Goal: Communication & Community: Share content

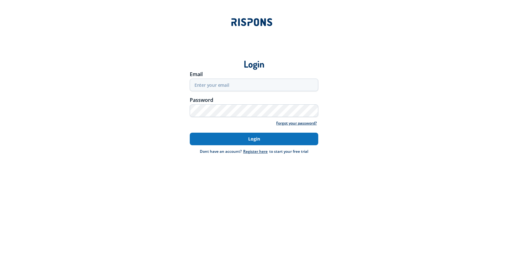
click at [233, 137] on button "Login" at bounding box center [254, 139] width 129 height 13
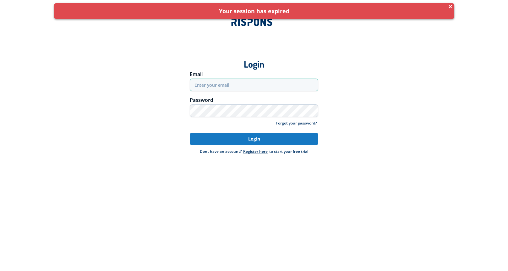
type input "[EMAIL_ADDRESS][DOMAIN_NAME]"
click at [252, 140] on button "Login" at bounding box center [254, 139] width 129 height 13
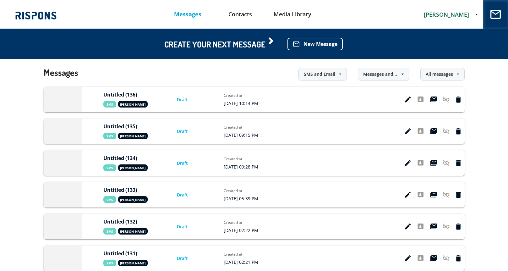
click at [450, 13] on span "[PERSON_NAME]" at bounding box center [446, 15] width 45 height 8
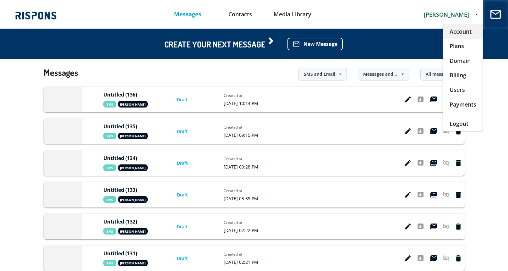
click at [453, 29] on div "Account" at bounding box center [463, 31] width 40 height 14
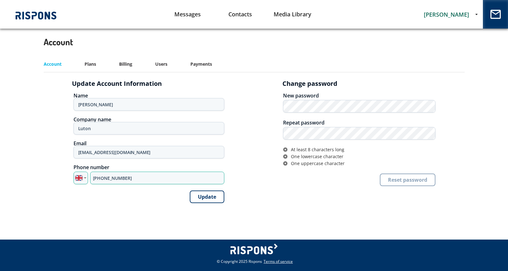
click at [114, 180] on input "+44 7360 246712" at bounding box center [157, 178] width 134 height 13
paste input "795 308313"
type input "[PHONE_NUMBER]"
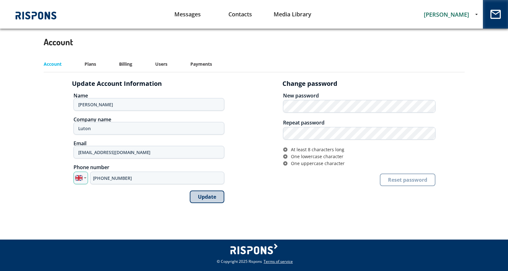
click at [214, 196] on button "Update" at bounding box center [207, 197] width 35 height 13
click at [190, 15] on link "Messages" at bounding box center [188, 14] width 53 height 16
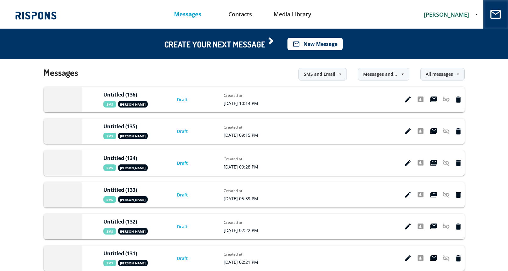
click at [323, 47] on button "mail_outline New Message" at bounding box center [315, 44] width 55 height 13
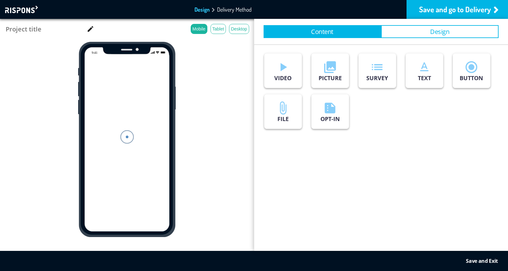
type input "Untitled (137)"
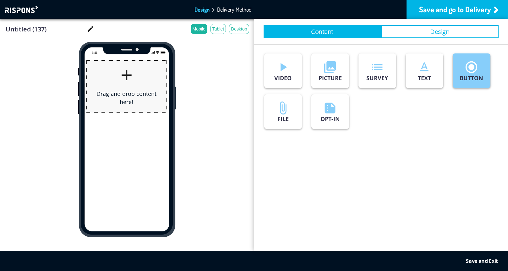
click at [463, 77] on p "BUTTON" at bounding box center [472, 78] width 24 height 8
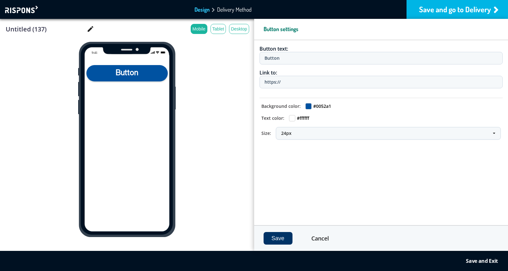
click at [452, 10] on div "Save and go to Delivery" at bounding box center [458, 9] width 102 height 19
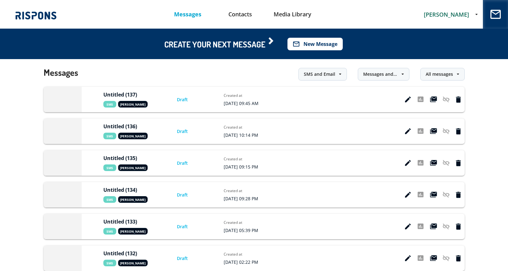
click at [322, 41] on button "mail_outline New Message" at bounding box center [315, 44] width 55 height 13
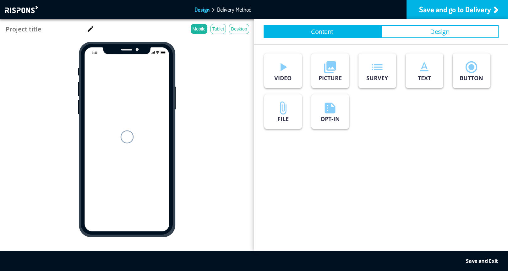
type input "Untitled (138)"
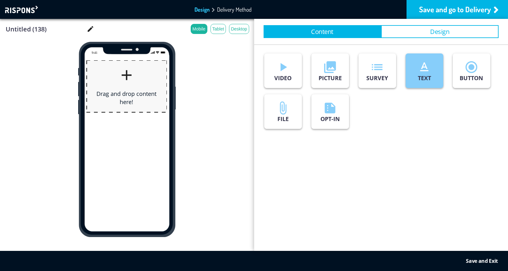
click at [429, 73] on icon "text_format" at bounding box center [425, 67] width 14 height 14
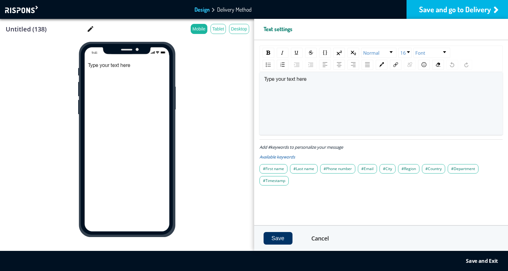
click at [461, 10] on div "Save and go to Delivery" at bounding box center [458, 9] width 102 height 19
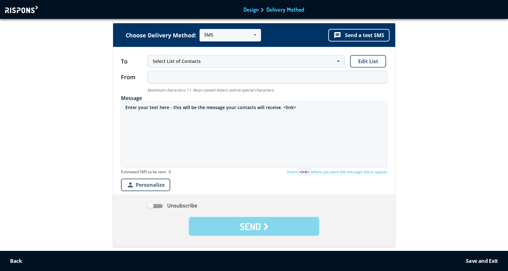
click at [234, 108] on textarea "Enter your text here - this will be the message your contacts will receive. <li…" at bounding box center [254, 134] width 267 height 66
paste textarea "[URL][DOMAIN_NAME]"
type textarea "fute in mortii matii de javra ordinare [URL][DOMAIN_NAME]"
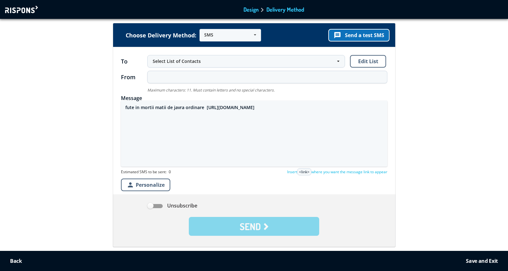
click at [376, 33] on button "message Send a test SMS" at bounding box center [359, 35] width 61 height 13
click at [219, 108] on textarea "fute in mortii matii de javra ordinare [URL][DOMAIN_NAME]" at bounding box center [254, 134] width 267 height 66
click at [27, 9] on div at bounding box center [22, 10] width 35 height 8
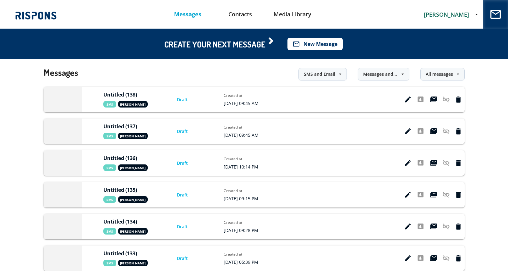
click at [318, 44] on button "mail_outline New Message" at bounding box center [315, 44] width 55 height 13
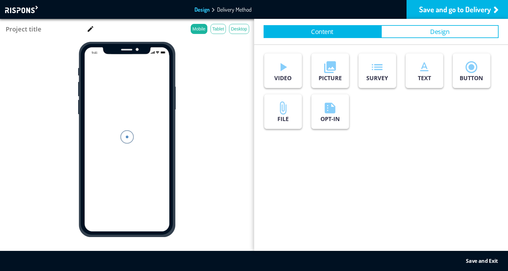
type input "Untitled (139)"
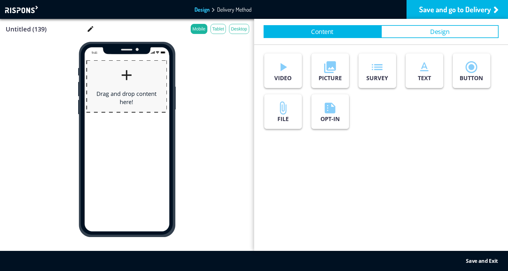
click at [25, 10] on div at bounding box center [22, 10] width 35 height 8
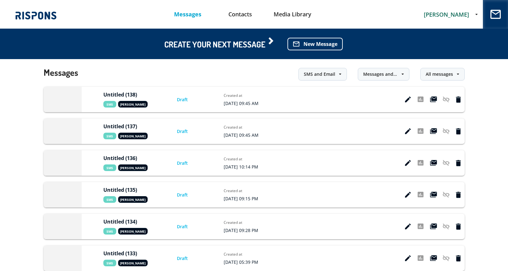
click at [456, 14] on span "[PERSON_NAME]" at bounding box center [446, 15] width 45 height 8
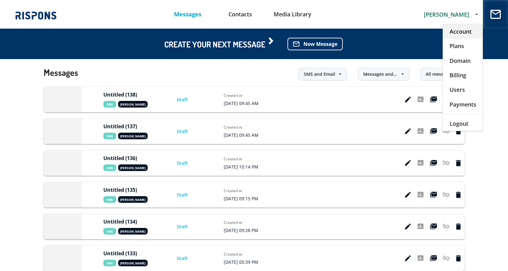
click at [454, 31] on div "Account" at bounding box center [463, 31] width 40 height 14
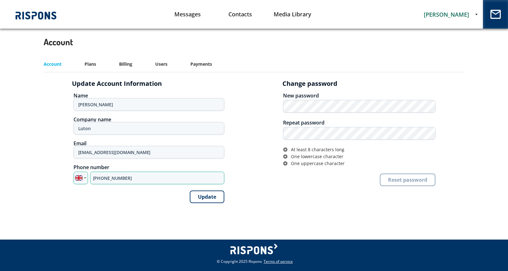
click at [119, 179] on input "[PHONE_NUMBER]" at bounding box center [157, 178] width 134 height 13
type input "[PHONE_NUMBER]"
click at [205, 196] on button "Update" at bounding box center [207, 197] width 35 height 13
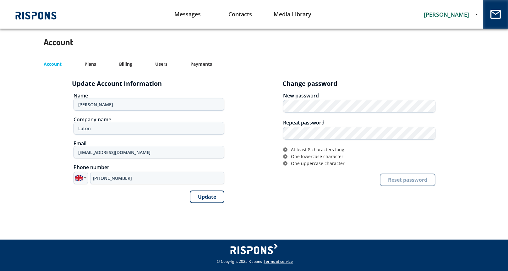
click at [465, 16] on span "[PERSON_NAME]" at bounding box center [446, 15] width 45 height 8
click at [186, 18] on link "Messages" at bounding box center [188, 14] width 53 height 16
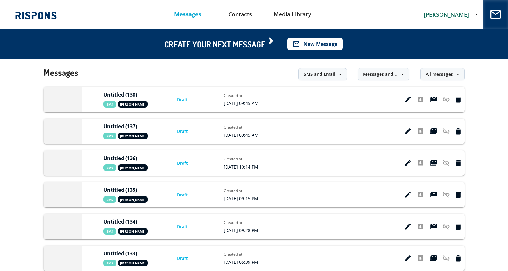
click at [324, 41] on button "mail_outline New Message" at bounding box center [315, 44] width 55 height 13
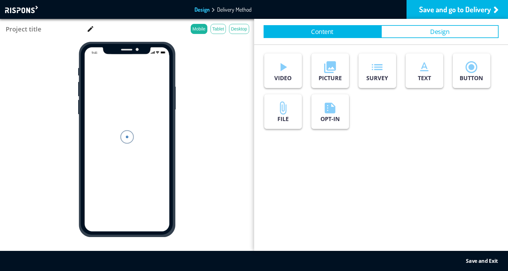
type input "Untitled (139)"
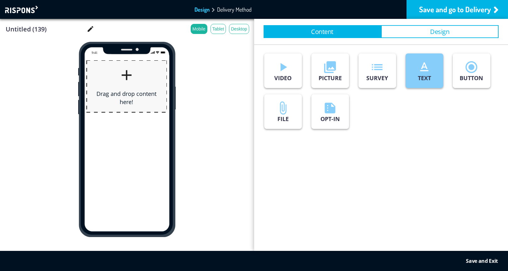
click at [416, 78] on button "text_format TEXT" at bounding box center [425, 70] width 38 height 35
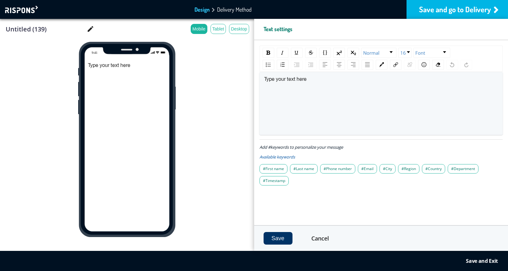
click at [438, 11] on div "Save and go to Delivery" at bounding box center [458, 9] width 102 height 19
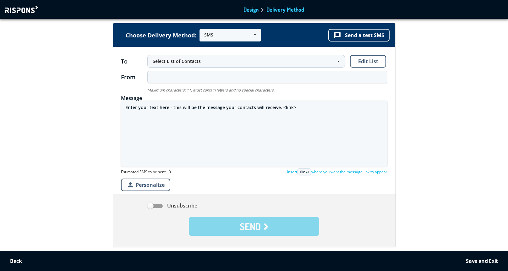
click at [203, 108] on textarea "Enter your text here - this will be the message your contacts will receive. <li…" at bounding box center [254, 134] width 267 height 66
paste textarea "fute in mortii matii de javra ordinare [URL][DOMAIN_NAME]"
click at [239, 107] on textarea "fute in mortii matii de javra ordinare [URL][DOMAIN_NAME]" at bounding box center [254, 134] width 267 height 66
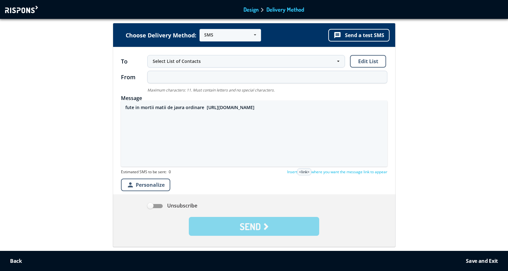
click at [239, 107] on textarea "fute in mortii matii de javra ordinare [URL][DOMAIN_NAME]" at bounding box center [254, 134] width 267 height 66
click at [279, 109] on textarea "fute in mortii matii de javra ordinare https://www.valeria.petrescu.vip/3/" at bounding box center [254, 134] width 267 height 66
click at [138, 107] on textarea "fute in mortii matii de javra ordinare https://www.valeria.petrescu.vip/2/" at bounding box center [254, 134] width 267 height 66
type textarea "fute mortii matii de javra ordinare https://www.valeria.petrescu.vip/2/"
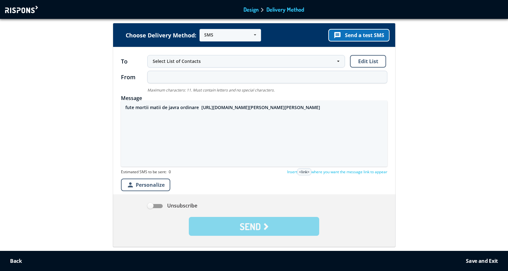
click at [366, 35] on button "message Send a test SMS" at bounding box center [359, 35] width 61 height 13
click at [24, 8] on div at bounding box center [22, 10] width 35 height 8
